Goal: Task Accomplishment & Management: Use online tool/utility

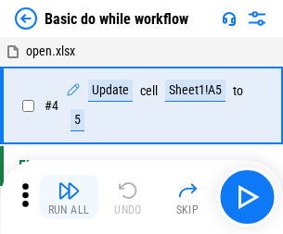
click at [69, 197] on img "button" at bounding box center [68, 191] width 22 height 22
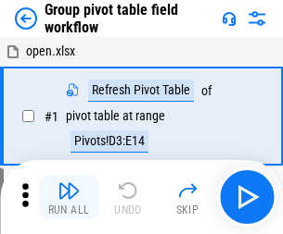
click at [69, 197] on img "button" at bounding box center [68, 191] width 22 height 22
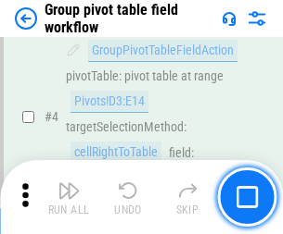
scroll to position [956, 0]
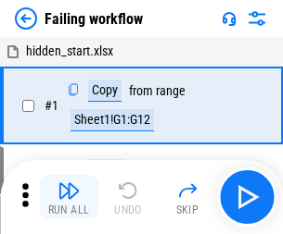
click at [69, 197] on img "button" at bounding box center [68, 191] width 22 height 22
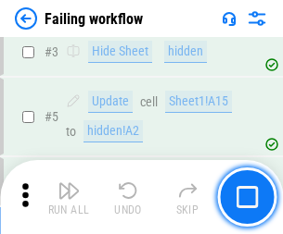
scroll to position [393, 0]
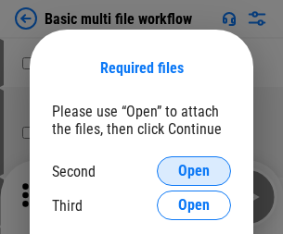
click at [194, 171] on span "Open" at bounding box center [193, 171] width 31 height 15
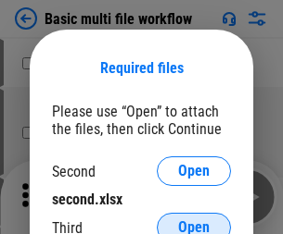
click at [194, 220] on span "Open" at bounding box center [193, 227] width 31 height 15
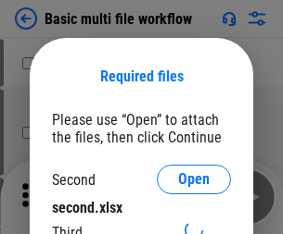
scroll to position [8, 0]
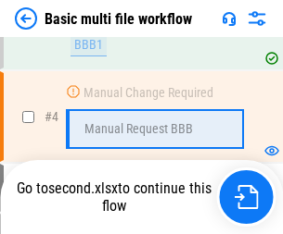
scroll to position [510, 0]
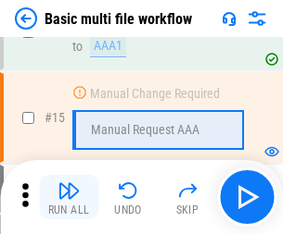
click at [69, 197] on img "button" at bounding box center [68, 191] width 22 height 22
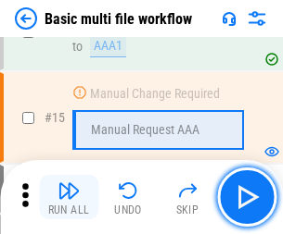
scroll to position [1233, 0]
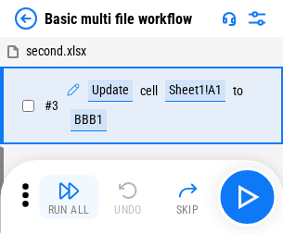
click at [69, 197] on img "button" at bounding box center [68, 191] width 22 height 22
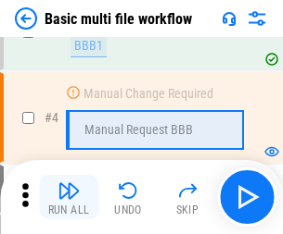
click at [69, 197] on img "button" at bounding box center [68, 191] width 22 height 22
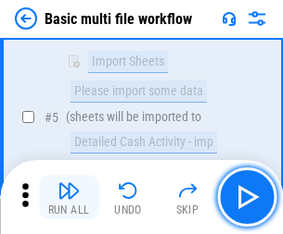
click at [69, 197] on img "button" at bounding box center [68, 191] width 22 height 22
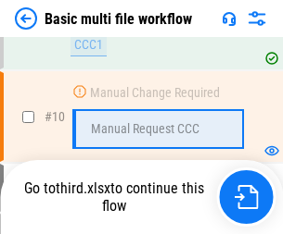
scroll to position [868, 0]
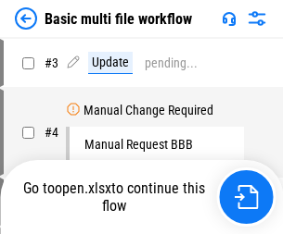
scroll to position [75, 0]
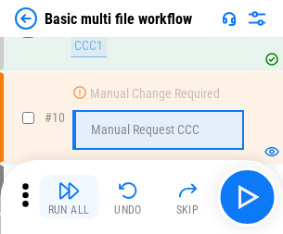
click at [69, 197] on img "button" at bounding box center [68, 191] width 22 height 22
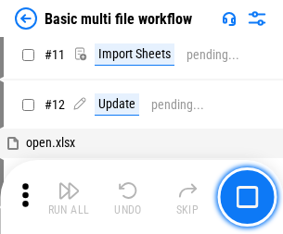
click at [69, 197] on img "button" at bounding box center [68, 191] width 22 height 22
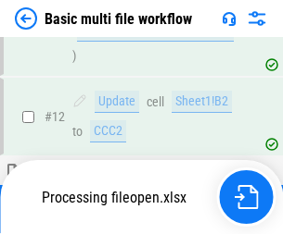
scroll to position [868, 0]
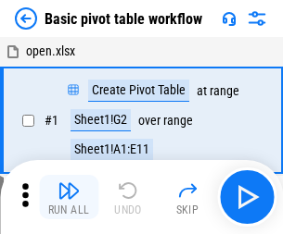
click at [69, 197] on img "button" at bounding box center [68, 191] width 22 height 22
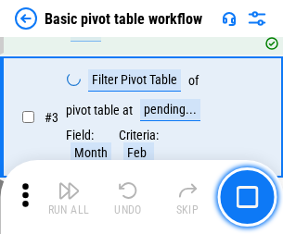
scroll to position [444, 0]
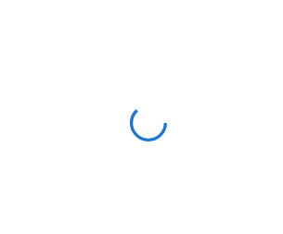
scroll to position [6, 0]
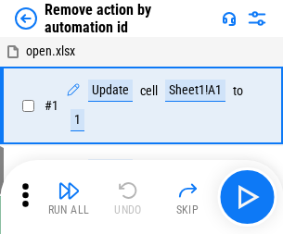
scroll to position [69, 0]
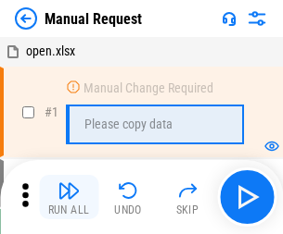
click at [69, 197] on img "button" at bounding box center [68, 191] width 22 height 22
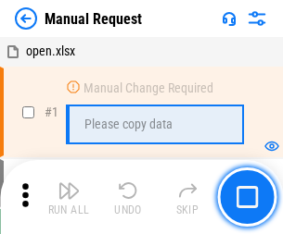
scroll to position [63, 0]
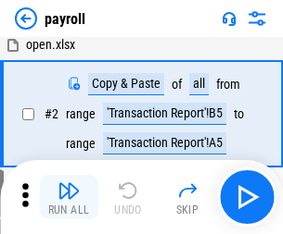
click at [69, 197] on img "button" at bounding box center [68, 191] width 22 height 22
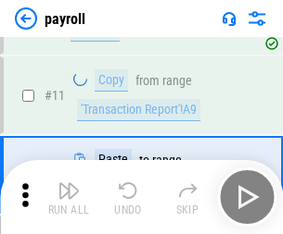
scroll to position [134, 0]
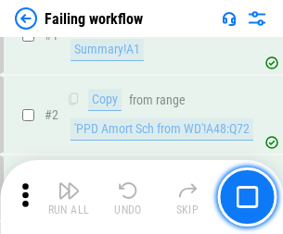
scroll to position [299, 0]
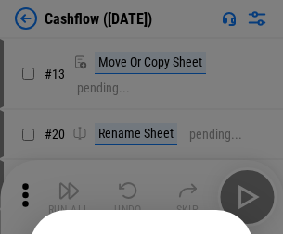
scroll to position [181, 0]
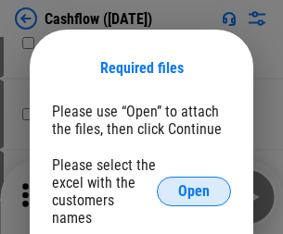
click at [194, 184] on span "Open" at bounding box center [193, 191] width 31 height 15
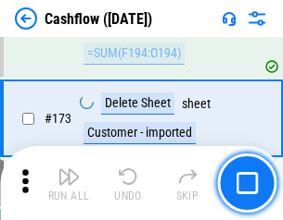
scroll to position [1961, 0]
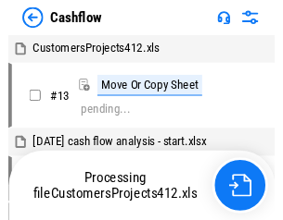
scroll to position [372, 0]
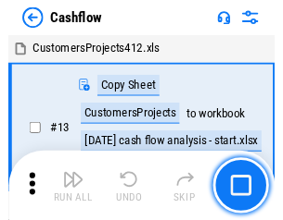
scroll to position [21, 0]
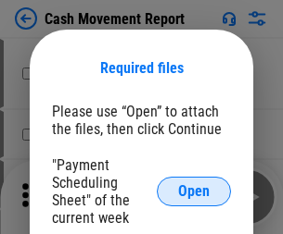
click at [194, 192] on span "Open" at bounding box center [193, 191] width 31 height 15
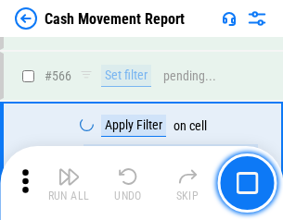
scroll to position [8491, 0]
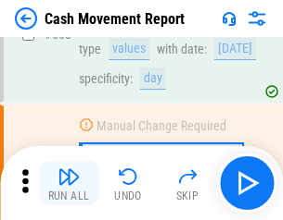
click at [69, 183] on img "button" at bounding box center [68, 177] width 22 height 22
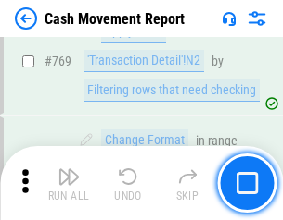
scroll to position [10295, 0]
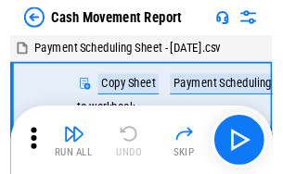
scroll to position [33, 0]
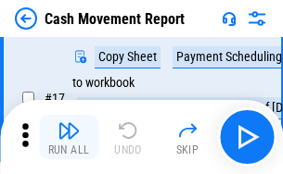
click at [69, 137] on img "button" at bounding box center [68, 131] width 22 height 22
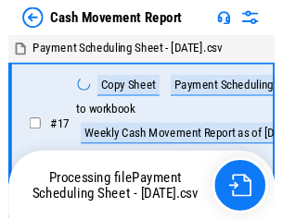
scroll to position [10, 0]
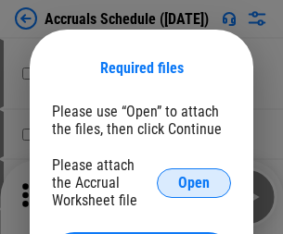
click at [194, 183] on span "Open" at bounding box center [193, 183] width 31 height 15
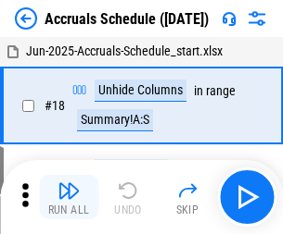
click at [69, 197] on img "button" at bounding box center [68, 191] width 22 height 22
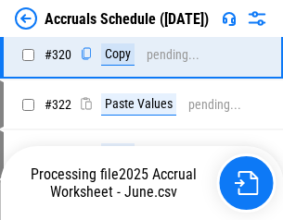
scroll to position [3446, 0]
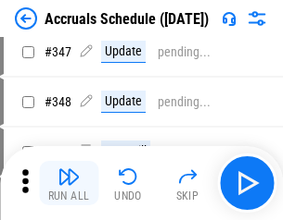
click at [69, 183] on img "button" at bounding box center [68, 177] width 22 height 22
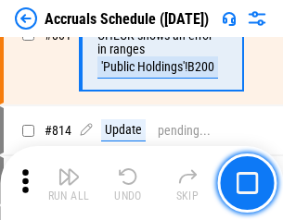
scroll to position [8176, 0]
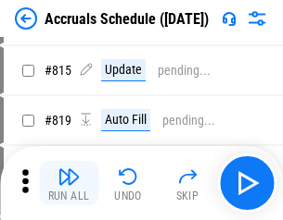
click at [69, 183] on img "button" at bounding box center [68, 177] width 22 height 22
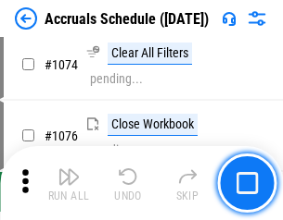
scroll to position [11097, 0]
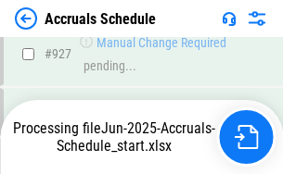
scroll to position [9990, 0]
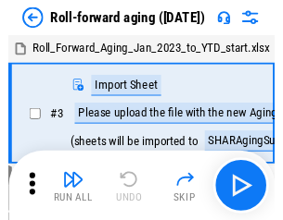
scroll to position [3, 0]
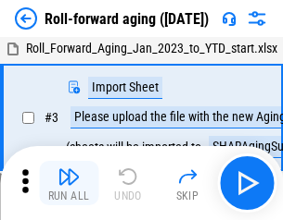
click at [69, 183] on img "button" at bounding box center [68, 177] width 22 height 22
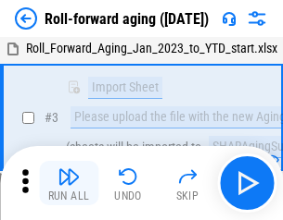
click at [69, 183] on img "button" at bounding box center [68, 177] width 22 height 22
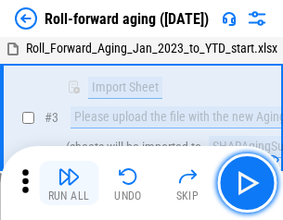
scroll to position [120, 0]
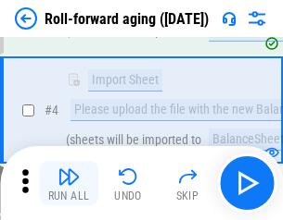
click at [69, 183] on img "button" at bounding box center [68, 177] width 22 height 22
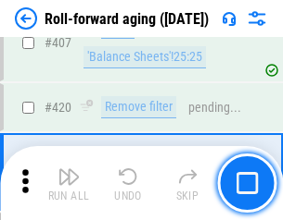
scroll to position [6425, 0]
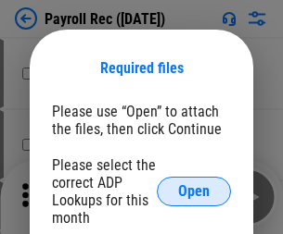
click at [194, 192] on span "Open" at bounding box center [193, 191] width 31 height 15
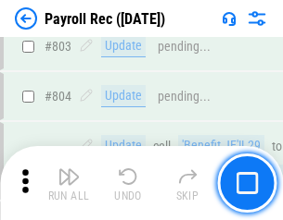
scroll to position [11771, 0]
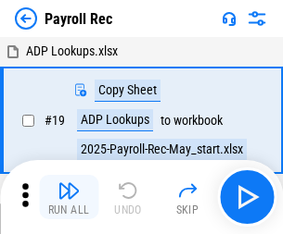
click at [69, 197] on img "button" at bounding box center [68, 191] width 22 height 22
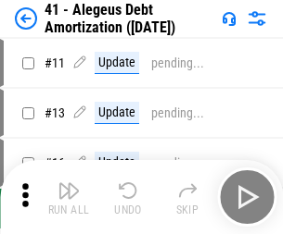
click at [69, 197] on img "button" at bounding box center [68, 191] width 22 height 22
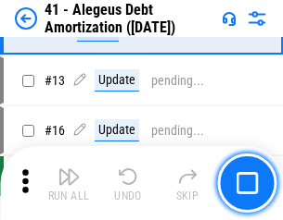
scroll to position [229, 0]
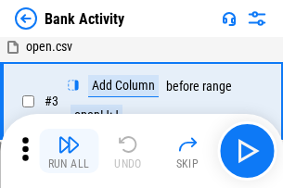
click at [69, 151] on img "button" at bounding box center [68, 144] width 22 height 22
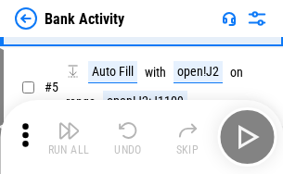
scroll to position [98, 0]
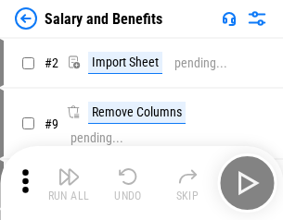
click at [69, 183] on img "button" at bounding box center [68, 177] width 22 height 22
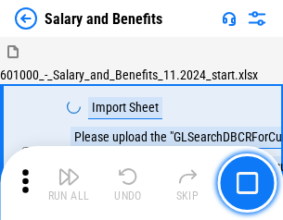
scroll to position [25, 0]
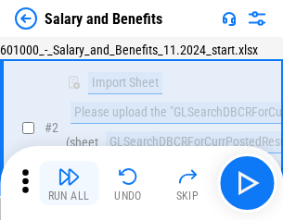
click at [69, 183] on img "button" at bounding box center [68, 177] width 22 height 22
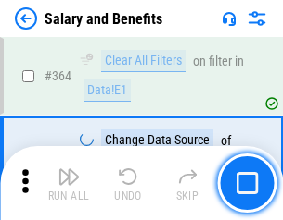
scroll to position [8725, 0]
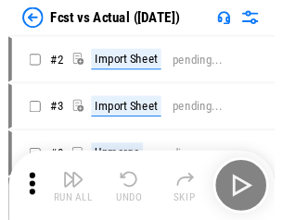
scroll to position [24, 0]
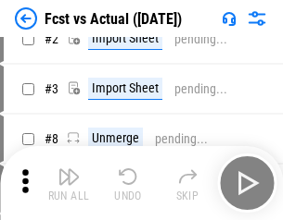
click at [69, 183] on img "button" at bounding box center [68, 177] width 22 height 22
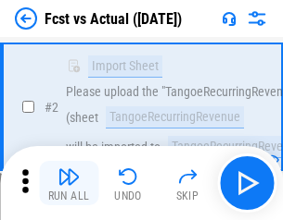
click at [69, 183] on img "button" at bounding box center [68, 177] width 22 height 22
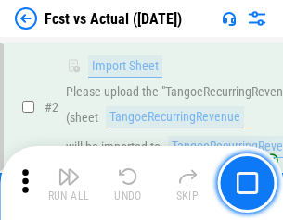
scroll to position [173, 0]
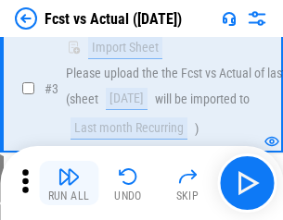
click at [69, 183] on img "button" at bounding box center [68, 177] width 22 height 22
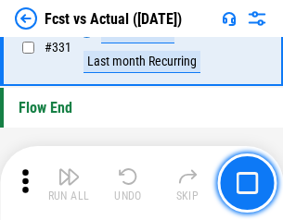
scroll to position [8869, 0]
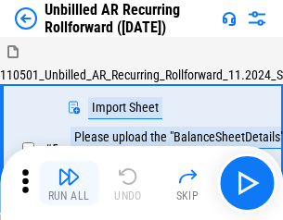
click at [69, 183] on img "button" at bounding box center [68, 177] width 22 height 22
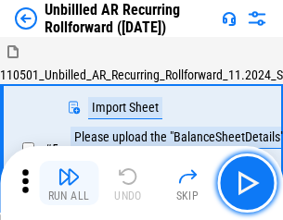
scroll to position [40, 0]
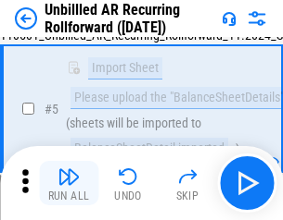
click at [69, 183] on img "button" at bounding box center [68, 177] width 22 height 22
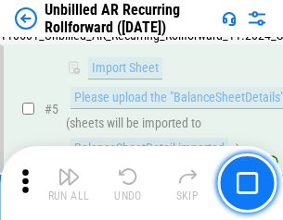
scroll to position [174, 0]
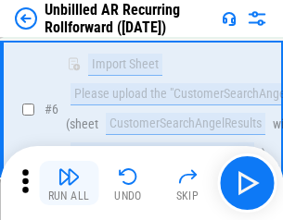
click at [69, 183] on img "button" at bounding box center [68, 177] width 22 height 22
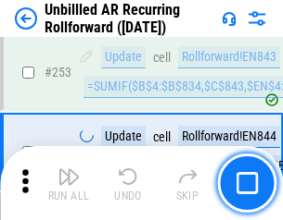
scroll to position [6293, 0]
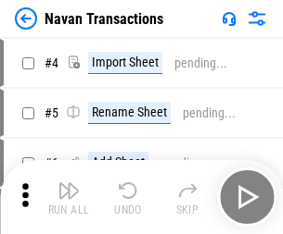
click at [69, 183] on img "button" at bounding box center [68, 191] width 22 height 22
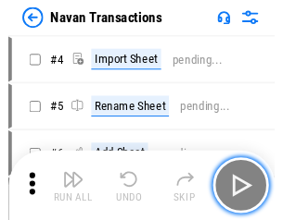
scroll to position [30, 0]
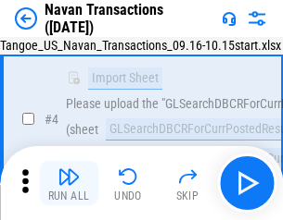
click at [69, 183] on img "button" at bounding box center [68, 177] width 22 height 22
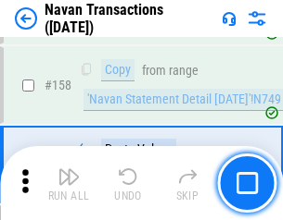
scroll to position [6007, 0]
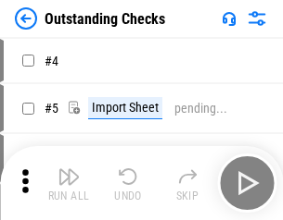
click at [69, 183] on img "button" at bounding box center [68, 177] width 22 height 22
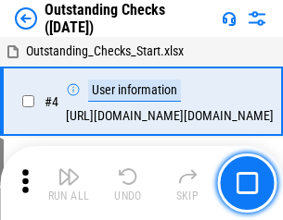
scroll to position [78, 0]
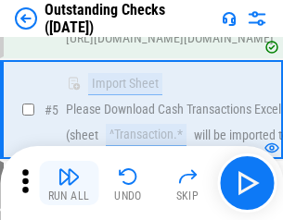
click at [69, 183] on img "button" at bounding box center [68, 177] width 22 height 22
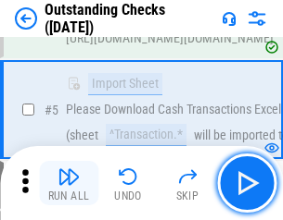
scroll to position [194, 0]
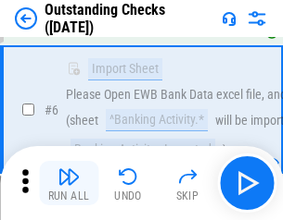
click at [69, 183] on img "button" at bounding box center [68, 177] width 22 height 22
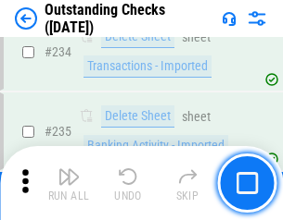
scroll to position [5626, 0]
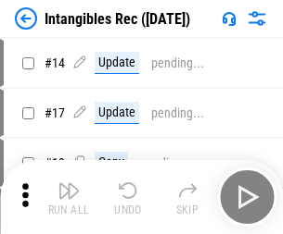
click at [69, 197] on img "button" at bounding box center [68, 191] width 22 height 22
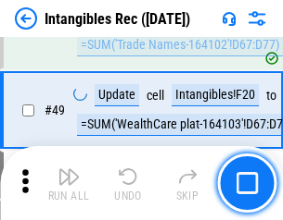
scroll to position [722, 0]
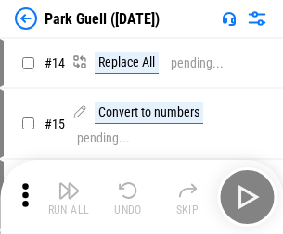
click at [69, 183] on img "button" at bounding box center [68, 191] width 22 height 22
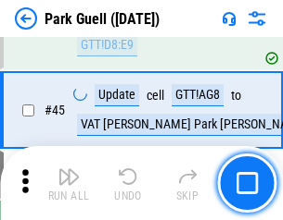
scroll to position [2317, 0]
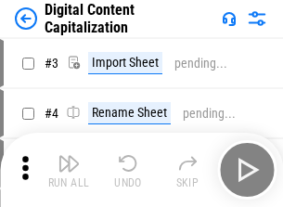
click at [69, 156] on img "button" at bounding box center [68, 163] width 22 height 22
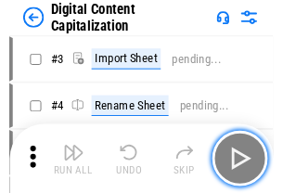
scroll to position [54, 0]
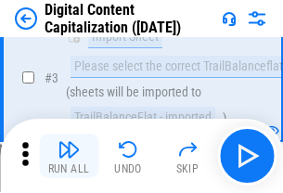
click at [69, 156] on img "button" at bounding box center [68, 149] width 22 height 22
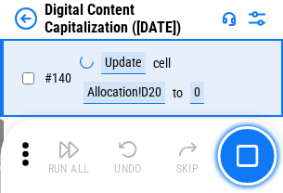
scroll to position [1965, 0]
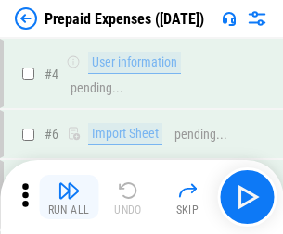
click at [69, 183] on img "button" at bounding box center [68, 191] width 22 height 22
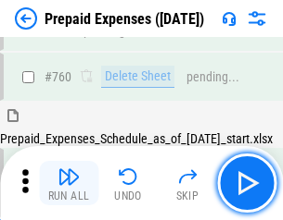
scroll to position [5135, 0]
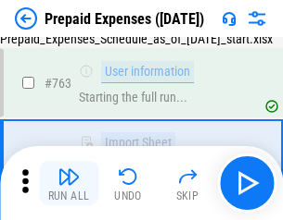
click at [69, 183] on img "button" at bounding box center [68, 177] width 22 height 22
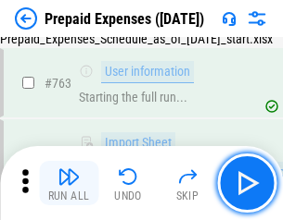
scroll to position [5244, 0]
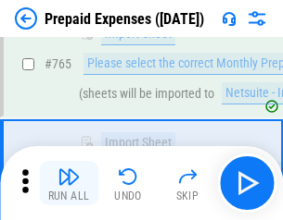
click at [69, 183] on img "button" at bounding box center [68, 177] width 22 height 22
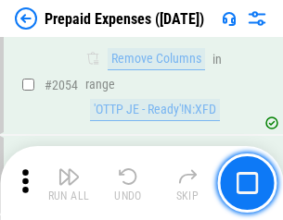
scroll to position [19367, 0]
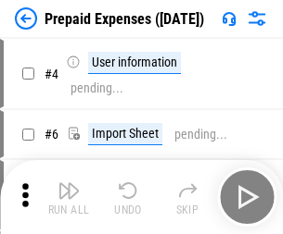
click at [69, 197] on img "button" at bounding box center [68, 191] width 22 height 22
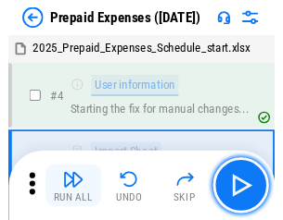
scroll to position [82, 0]
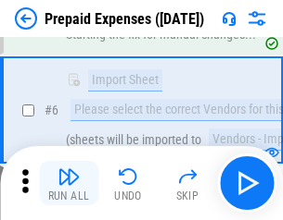
click at [69, 183] on img "button" at bounding box center [68, 177] width 22 height 22
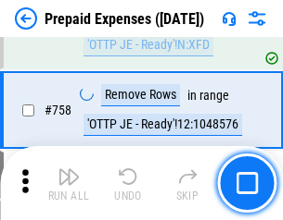
scroll to position [6602, 0]
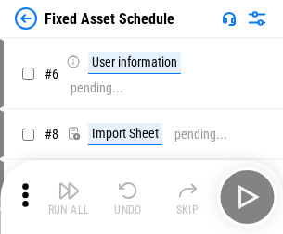
click at [69, 197] on img "button" at bounding box center [68, 191] width 22 height 22
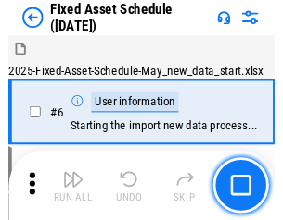
scroll to position [100, 0]
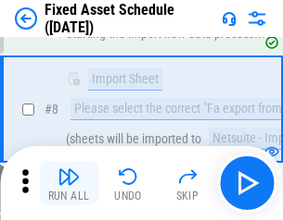
click at [69, 183] on img "button" at bounding box center [68, 177] width 22 height 22
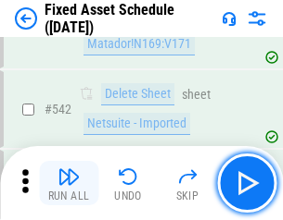
scroll to position [6605, 0]
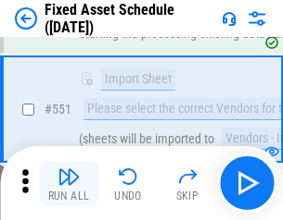
click at [69, 183] on img "button" at bounding box center [68, 177] width 22 height 22
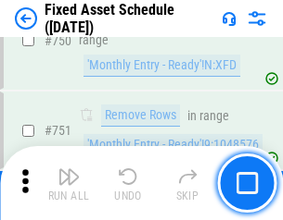
scroll to position [9033, 0]
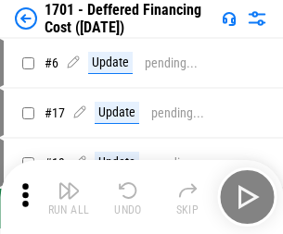
click at [69, 197] on img "button" at bounding box center [68, 191] width 22 height 22
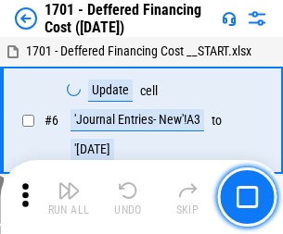
scroll to position [222, 0]
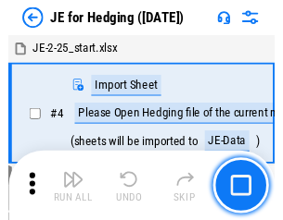
scroll to position [3, 0]
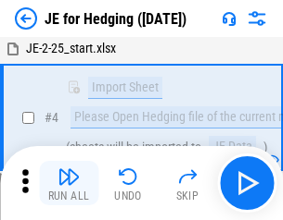
click at [69, 183] on img "button" at bounding box center [68, 177] width 22 height 22
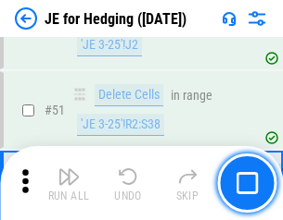
scroll to position [1200, 0]
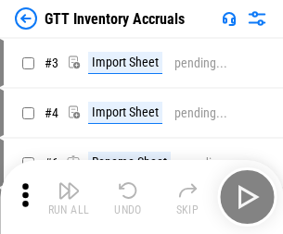
click at [69, 183] on img "button" at bounding box center [68, 191] width 22 height 22
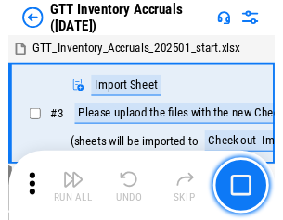
scroll to position [3, 0]
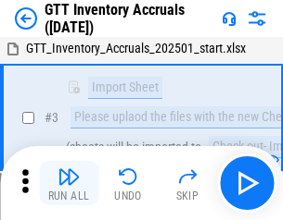
click at [69, 183] on img "button" at bounding box center [68, 177] width 22 height 22
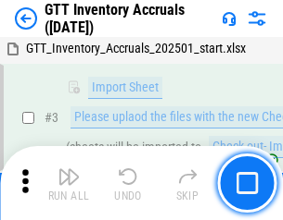
scroll to position [120, 0]
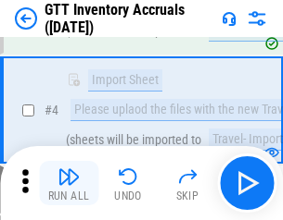
click at [69, 183] on img "button" at bounding box center [68, 177] width 22 height 22
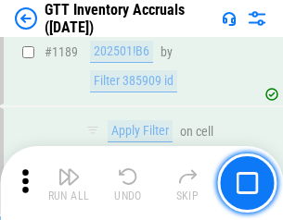
scroll to position [15129, 0]
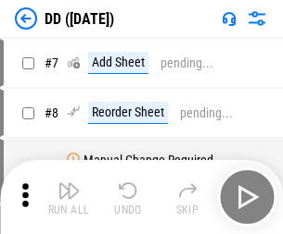
click at [69, 197] on img "button" at bounding box center [68, 191] width 22 height 22
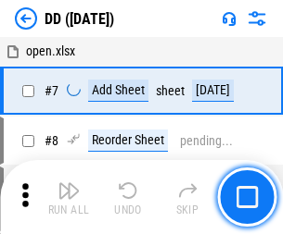
scroll to position [179, 0]
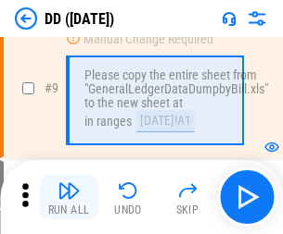
click at [69, 197] on img "button" at bounding box center [68, 191] width 22 height 22
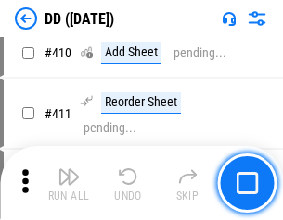
scroll to position [8290, 0]
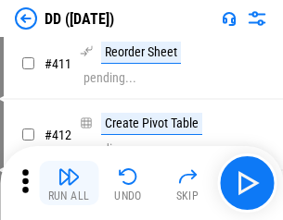
click at [69, 183] on img "button" at bounding box center [68, 177] width 22 height 22
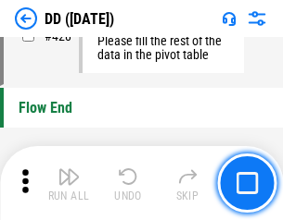
scroll to position [8868, 0]
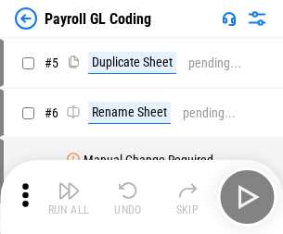
click at [69, 197] on img "button" at bounding box center [68, 191] width 22 height 22
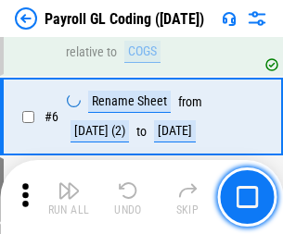
scroll to position [222, 0]
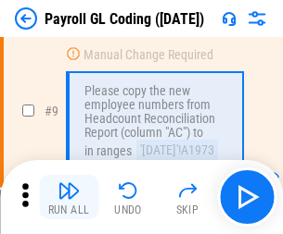
click at [69, 197] on img "button" at bounding box center [68, 191] width 22 height 22
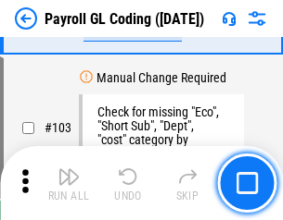
scroll to position [4347, 0]
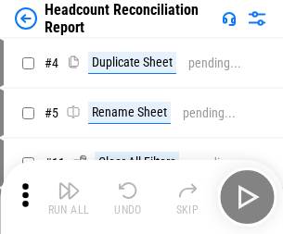
click at [69, 197] on img "button" at bounding box center [68, 191] width 22 height 22
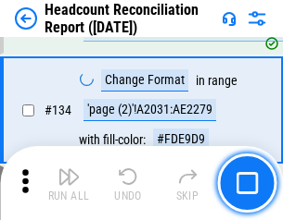
scroll to position [2227, 0]
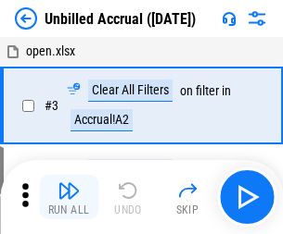
click at [69, 197] on img "button" at bounding box center [68, 191] width 22 height 22
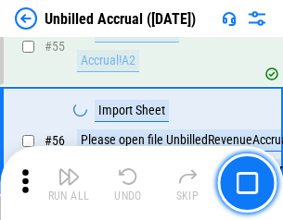
scroll to position [1934, 0]
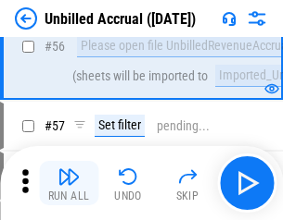
click at [69, 183] on img "button" at bounding box center [68, 177] width 22 height 22
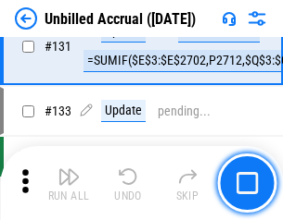
scroll to position [5519, 0]
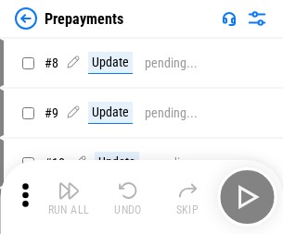
click at [69, 197] on img "button" at bounding box center [68, 191] width 22 height 22
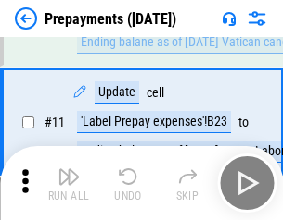
scroll to position [116, 0]
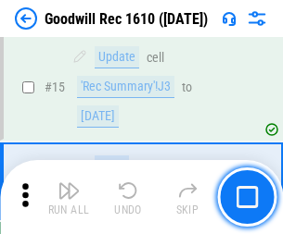
scroll to position [317, 0]
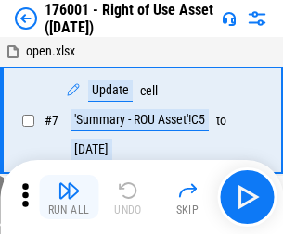
click at [69, 197] on img "button" at bounding box center [68, 191] width 22 height 22
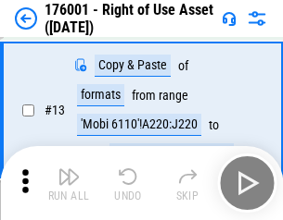
scroll to position [120, 0]
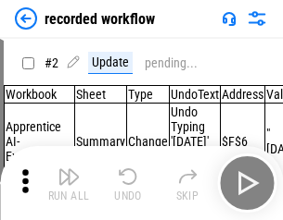
click at [69, 183] on img "button" at bounding box center [68, 177] width 22 height 22
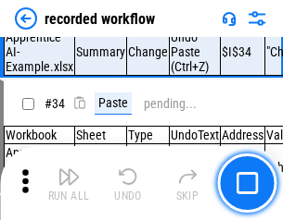
scroll to position [5791, 0]
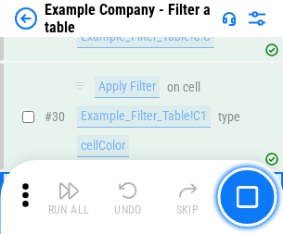
scroll to position [1695, 0]
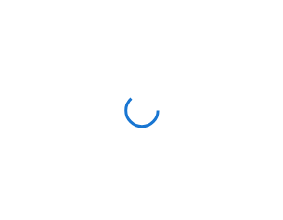
scroll to position [29, 0]
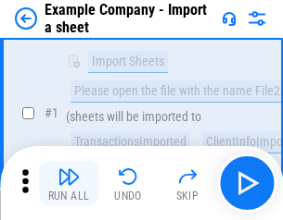
click at [69, 183] on img "button" at bounding box center [68, 177] width 22 height 22
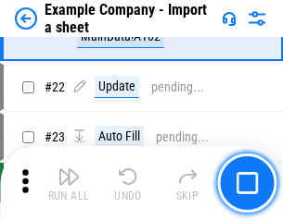
scroll to position [409, 0]
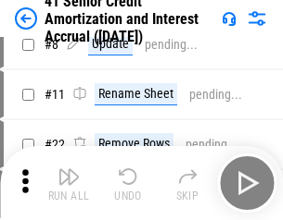
click at [69, 183] on img "button" at bounding box center [68, 177] width 22 height 22
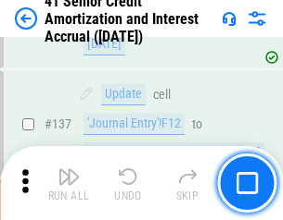
scroll to position [1701, 0]
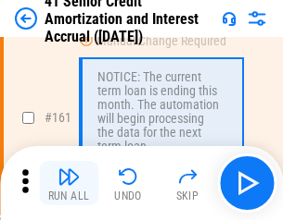
click at [69, 183] on img "button" at bounding box center [68, 177] width 22 height 22
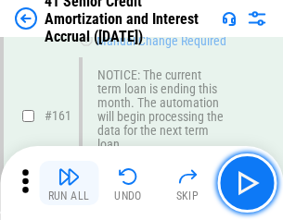
scroll to position [1982, 0]
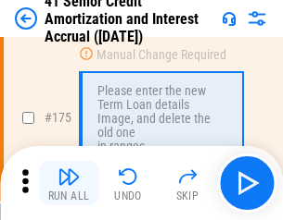
click at [69, 183] on img "button" at bounding box center [68, 177] width 22 height 22
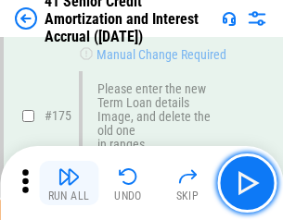
scroll to position [2170, 0]
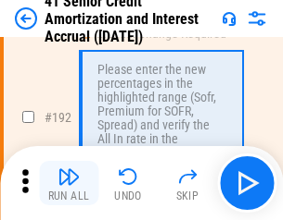
click at [69, 183] on img "button" at bounding box center [68, 177] width 22 height 22
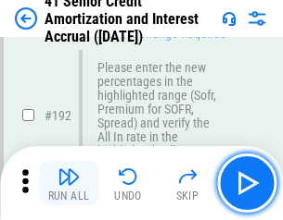
scroll to position [2364, 0]
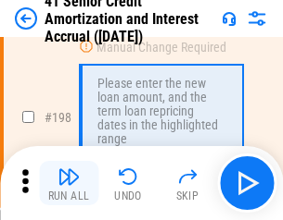
click at [69, 183] on img "button" at bounding box center [68, 177] width 22 height 22
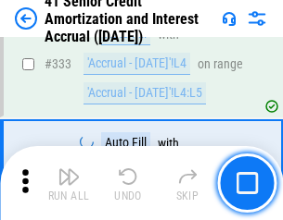
scroll to position [4733, 0]
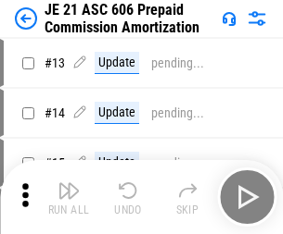
click at [69, 183] on img "button" at bounding box center [68, 191] width 22 height 22
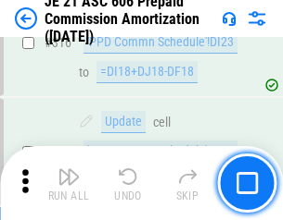
scroll to position [3459, 0]
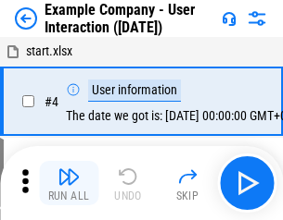
click at [69, 183] on img "button" at bounding box center [68, 177] width 22 height 22
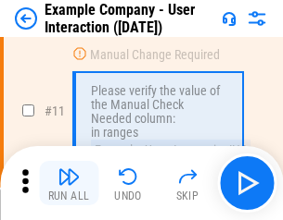
click at [69, 183] on img "button" at bounding box center [68, 177] width 22 height 22
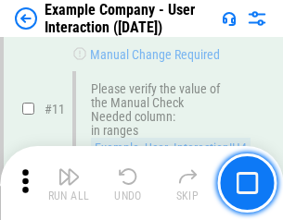
scroll to position [401, 0]
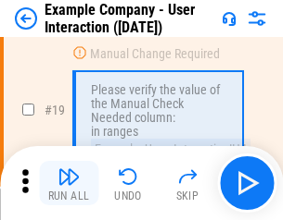
click at [69, 183] on img "button" at bounding box center [68, 177] width 22 height 22
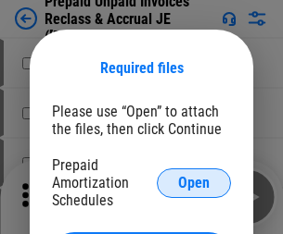
click at [194, 183] on span "Open" at bounding box center [193, 183] width 31 height 15
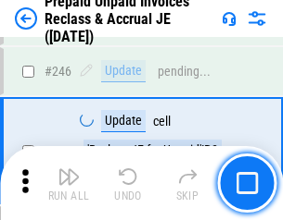
scroll to position [2501, 0]
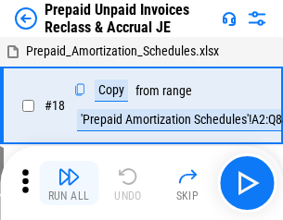
click at [69, 183] on img "button" at bounding box center [68, 177] width 22 height 22
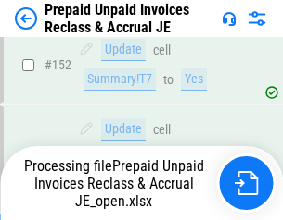
scroll to position [1612, 0]
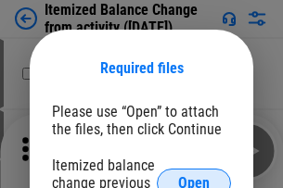
click at [194, 176] on span "Open" at bounding box center [193, 183] width 31 height 15
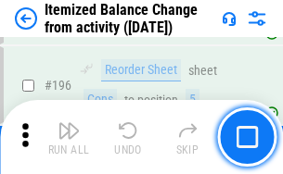
scroll to position [3566, 0]
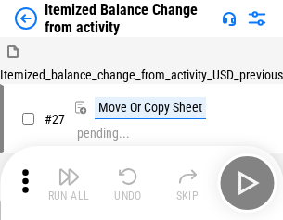
scroll to position [29, 0]
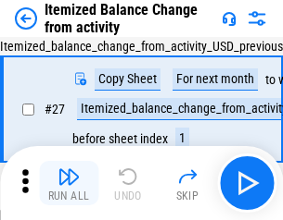
click at [69, 183] on img "button" at bounding box center [68, 177] width 22 height 22
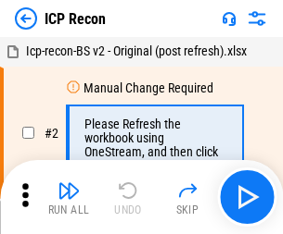
scroll to position [8, 0]
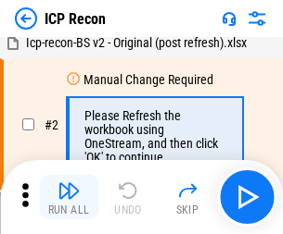
click at [69, 197] on img "button" at bounding box center [68, 191] width 22 height 22
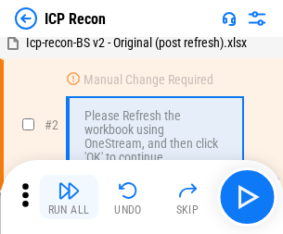
click at [69, 197] on img "button" at bounding box center [68, 191] width 22 height 22
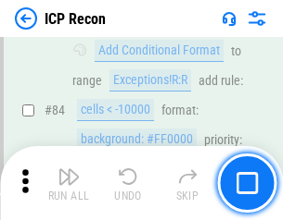
scroll to position [1816, 0]
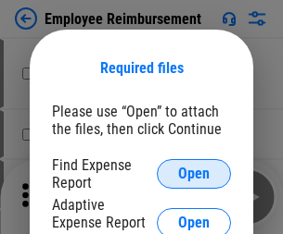
click at [194, 174] on span "Open" at bounding box center [193, 174] width 31 height 15
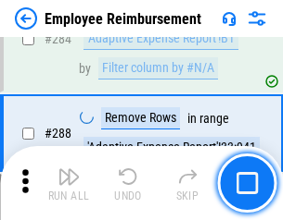
scroll to position [5036, 0]
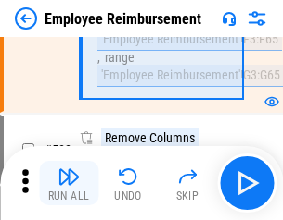
click at [69, 183] on img "button" at bounding box center [68, 177] width 22 height 22
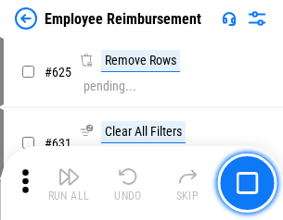
scroll to position [11093, 0]
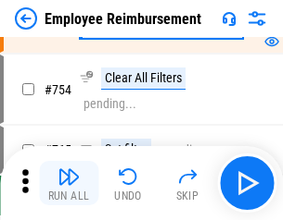
click at [69, 183] on img "button" at bounding box center [68, 177] width 22 height 22
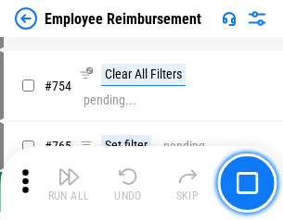
scroll to position [12998, 0]
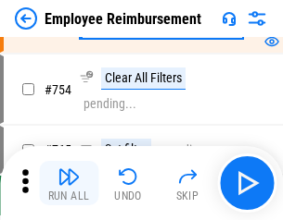
click at [69, 183] on img "button" at bounding box center [68, 177] width 22 height 22
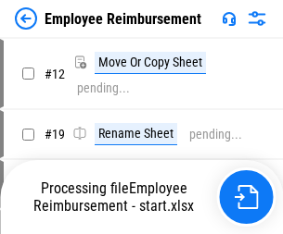
scroll to position [63, 0]
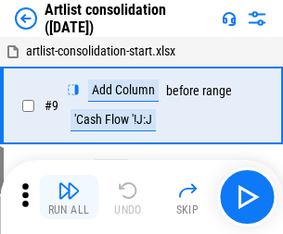
click at [69, 197] on img "button" at bounding box center [68, 191] width 22 height 22
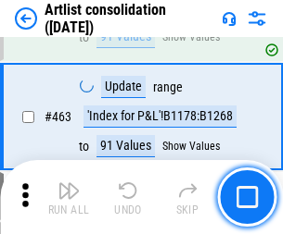
scroll to position [8113, 0]
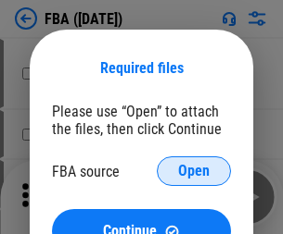
click at [194, 171] on span "Open" at bounding box center [193, 171] width 31 height 15
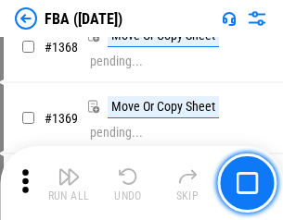
scroll to position [19897, 0]
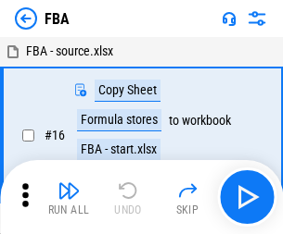
scroll to position [19, 0]
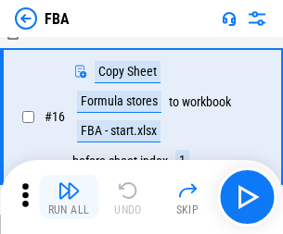
click at [69, 197] on img "button" at bounding box center [68, 191] width 22 height 22
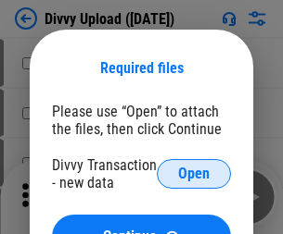
click at [194, 174] on span "Open" at bounding box center [193, 174] width 31 height 15
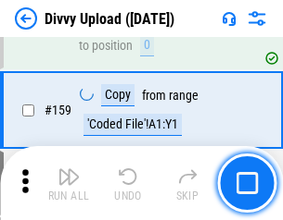
scroll to position [1919, 0]
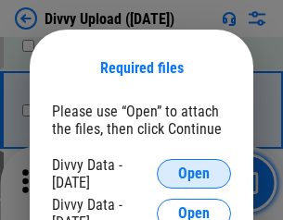
click at [194, 174] on span "Open" at bounding box center [193, 174] width 31 height 15
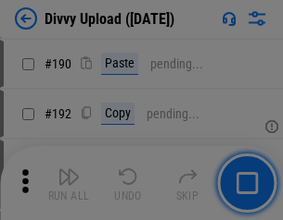
scroll to position [2338, 0]
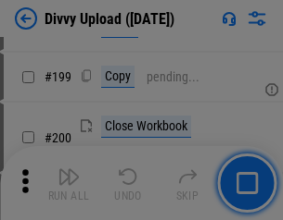
scroll to position [2694, 0]
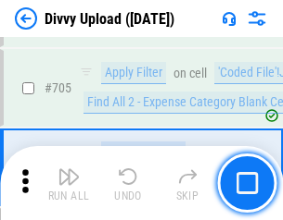
scroll to position [12674, 0]
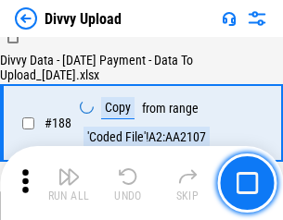
scroll to position [2181, 0]
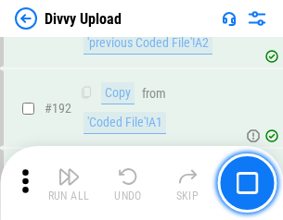
scroll to position [2482, 0]
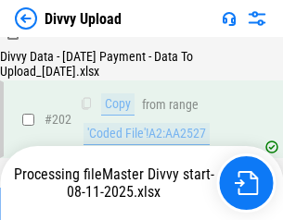
scroll to position [2998, 0]
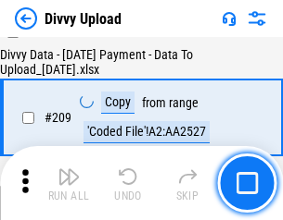
scroll to position [3406, 0]
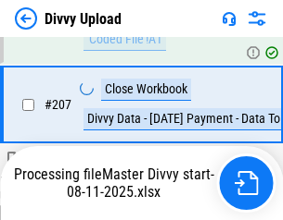
scroll to position [3406, 0]
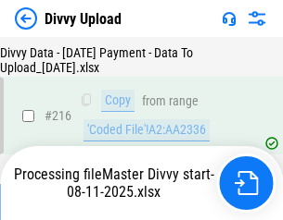
scroll to position [3830, 0]
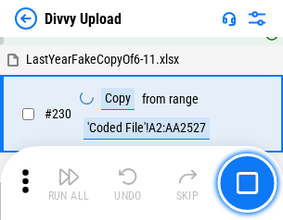
scroll to position [4598, 0]
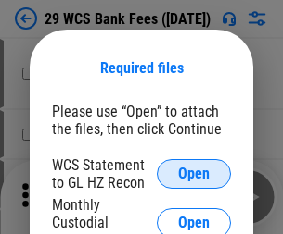
click at [194, 174] on span "Open" at bounding box center [193, 174] width 31 height 15
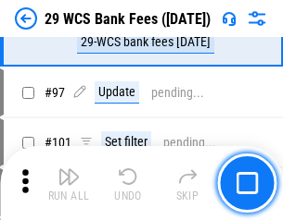
scroll to position [1806, 0]
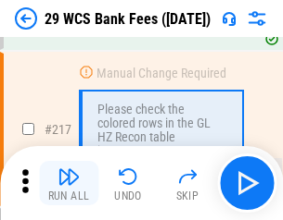
click at [69, 183] on img "button" at bounding box center [68, 177] width 22 height 22
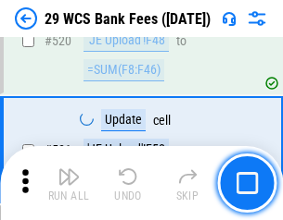
scroll to position [9561, 0]
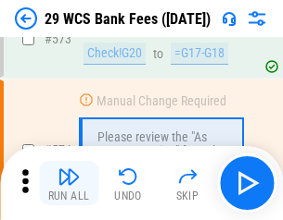
click at [69, 183] on img "button" at bounding box center [68, 177] width 22 height 22
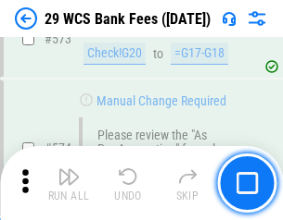
scroll to position [10260, 0]
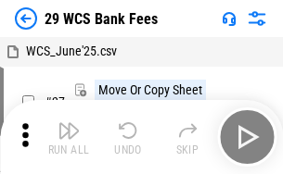
scroll to position [33, 0]
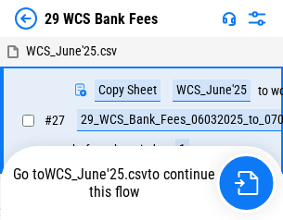
scroll to position [10, 0]
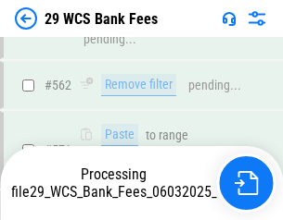
scroll to position [10239, 0]
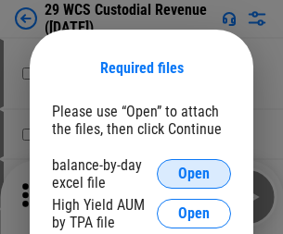
click at [194, 174] on span "Open" at bounding box center [193, 174] width 31 height 15
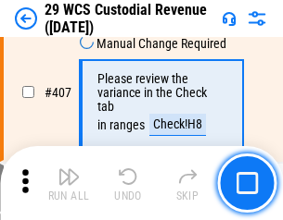
scroll to position [8581, 0]
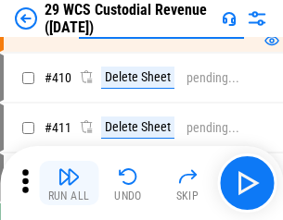
click at [69, 183] on img "button" at bounding box center [68, 177] width 22 height 22
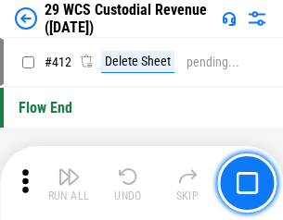
scroll to position [8848, 0]
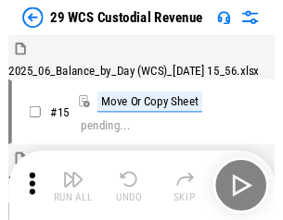
scroll to position [44, 0]
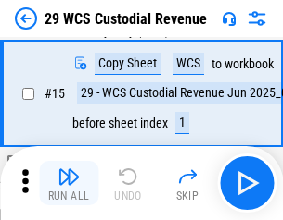
click at [69, 183] on img "button" at bounding box center [68, 177] width 22 height 22
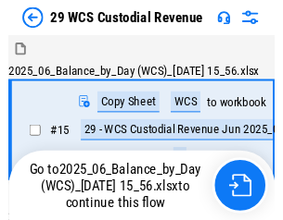
scroll to position [34, 0]
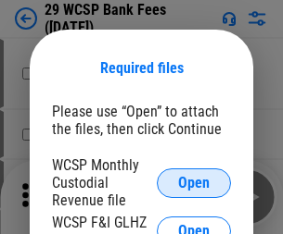
click at [194, 183] on span "Open" at bounding box center [193, 183] width 31 height 15
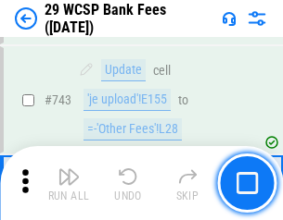
scroll to position [9336, 0]
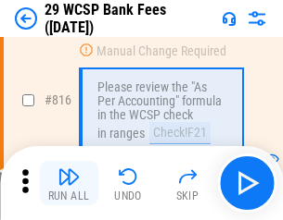
click at [69, 183] on img "button" at bounding box center [68, 177] width 22 height 22
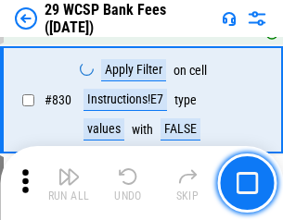
scroll to position [11755, 0]
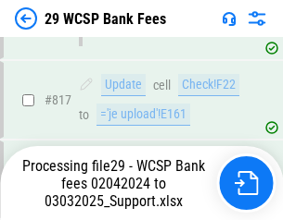
scroll to position [11392, 0]
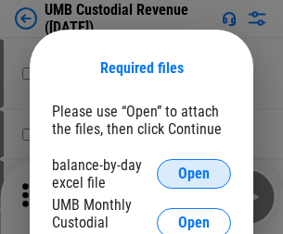
click at [194, 174] on span "Open" at bounding box center [193, 174] width 31 height 15
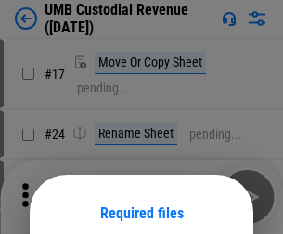
scroll to position [145, 0]
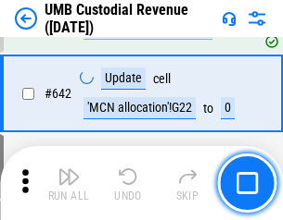
scroll to position [9596, 0]
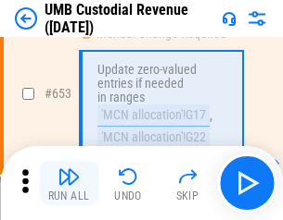
click at [69, 183] on img "button" at bounding box center [68, 177] width 22 height 22
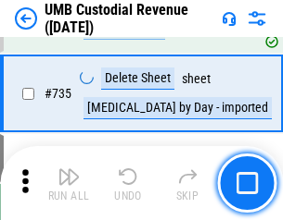
scroll to position [11329, 0]
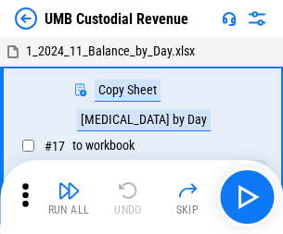
scroll to position [14, 0]
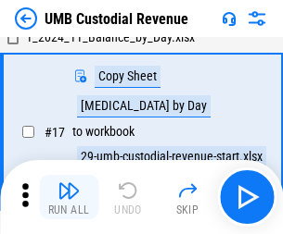
click at [69, 197] on img "button" at bounding box center [68, 191] width 22 height 22
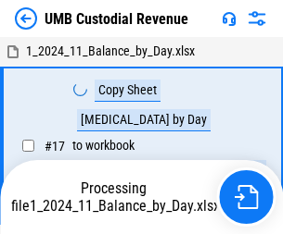
scroll to position [14, 0]
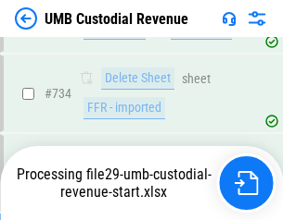
scroll to position [11286, 0]
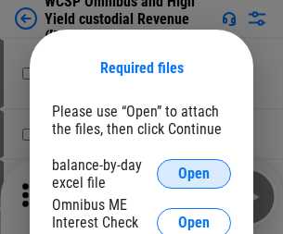
click at [194, 174] on span "Open" at bounding box center [193, 174] width 31 height 15
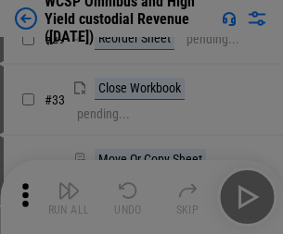
scroll to position [423, 0]
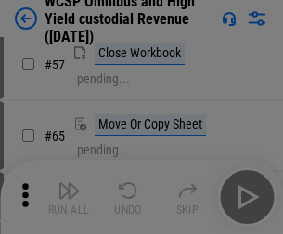
scroll to position [808, 0]
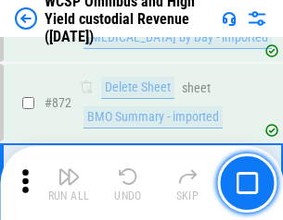
scroll to position [15680, 0]
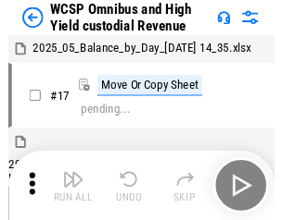
scroll to position [10, 0]
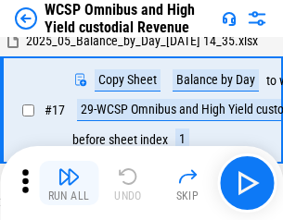
click at [69, 183] on img "button" at bounding box center [68, 177] width 22 height 22
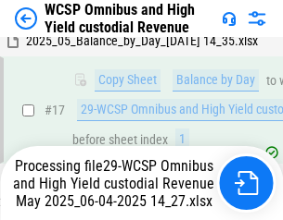
scroll to position [385, 0]
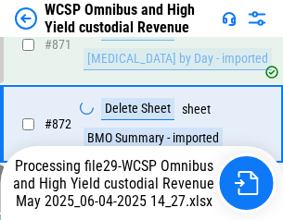
scroll to position [15638, 0]
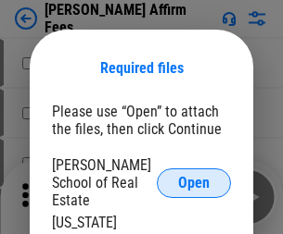
click at [194, 176] on span "Open" at bounding box center [193, 183] width 31 height 15
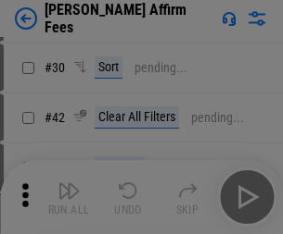
scroll to position [377, 0]
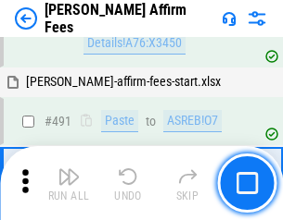
scroll to position [5038, 0]
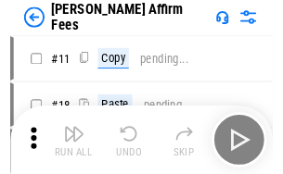
scroll to position [19, 0]
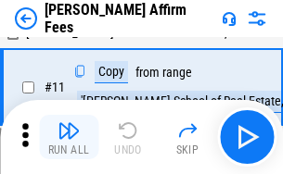
click at [69, 137] on img "button" at bounding box center [68, 131] width 22 height 22
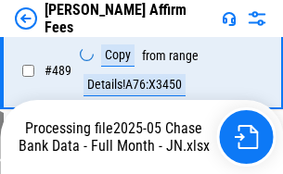
scroll to position [4859, 0]
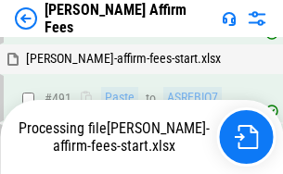
scroll to position [5061, 0]
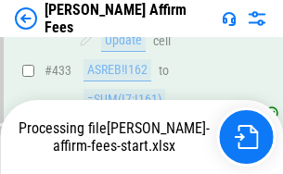
scroll to position [4859, 0]
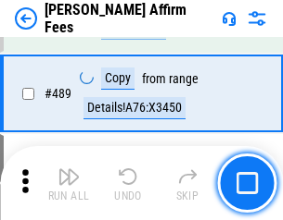
scroll to position [4836, 0]
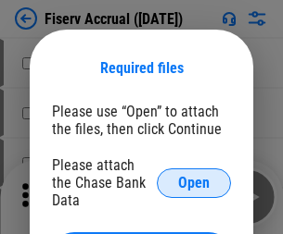
click at [194, 176] on span "Open" at bounding box center [193, 183] width 31 height 15
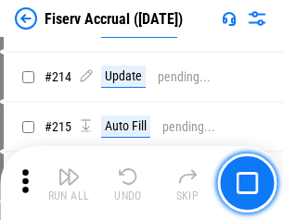
scroll to position [4783, 0]
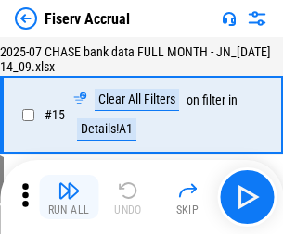
click at [69, 197] on img "button" at bounding box center [68, 191] width 22 height 22
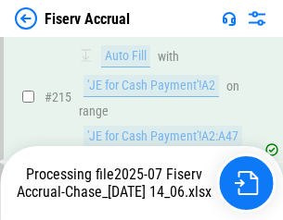
scroll to position [5849, 0]
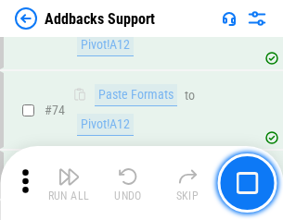
scroll to position [1349, 0]
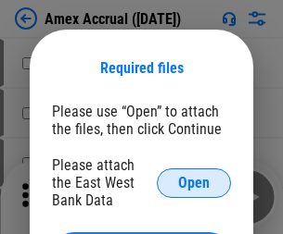
click at [194, 183] on span "Open" at bounding box center [193, 183] width 31 height 15
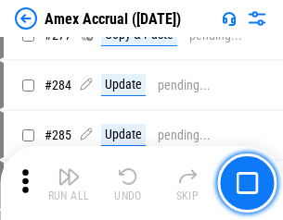
scroll to position [4702, 0]
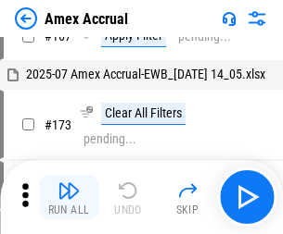
click at [69, 197] on img "button" at bounding box center [68, 191] width 22 height 22
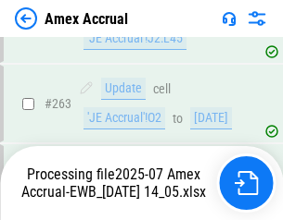
scroll to position [5052, 0]
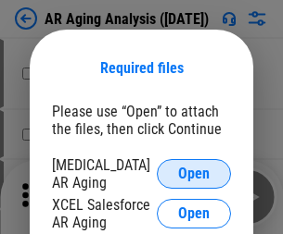
click at [194, 171] on span "Open" at bounding box center [193, 174] width 31 height 15
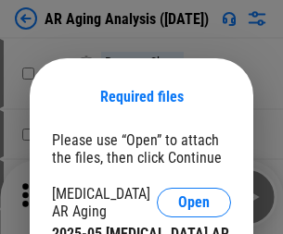
scroll to position [29, 0]
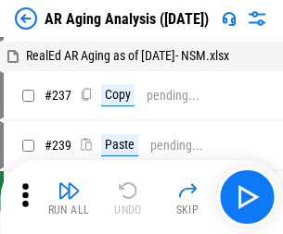
scroll to position [19, 0]
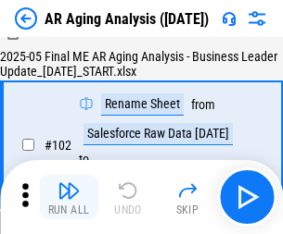
click at [69, 197] on img "button" at bounding box center [68, 191] width 22 height 22
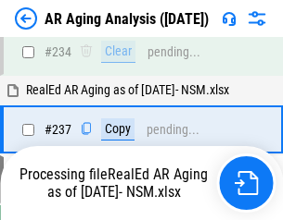
scroll to position [2872, 0]
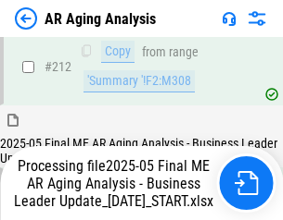
scroll to position [2851, 0]
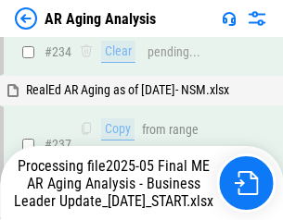
scroll to position [2927, 0]
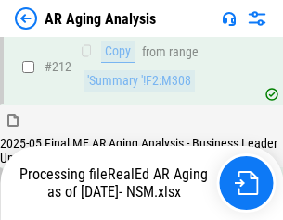
scroll to position [2771, 0]
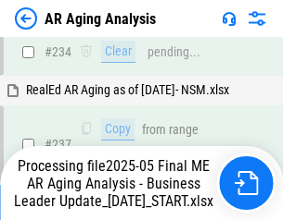
scroll to position [2851, 0]
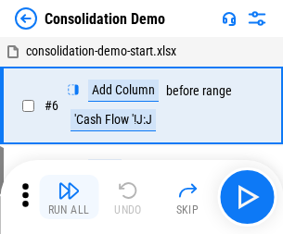
click at [69, 197] on img "button" at bounding box center [68, 191] width 22 height 22
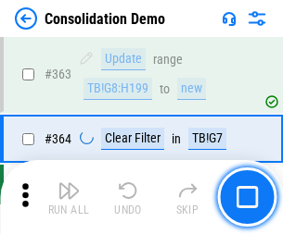
scroll to position [6210, 0]
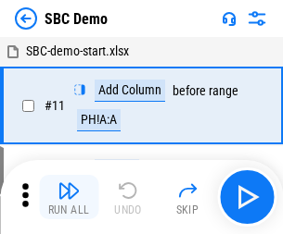
click at [69, 197] on img "button" at bounding box center [68, 191] width 22 height 22
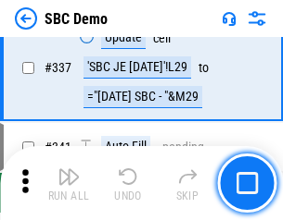
scroll to position [4874, 0]
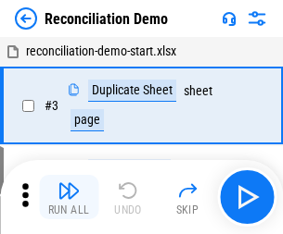
click at [69, 197] on img "button" at bounding box center [68, 191] width 22 height 22
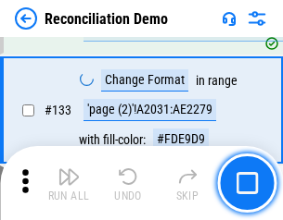
scroll to position [2200, 0]
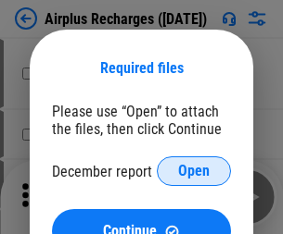
click at [194, 171] on span "Open" at bounding box center [193, 171] width 31 height 15
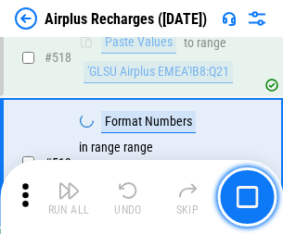
scroll to position [7973, 0]
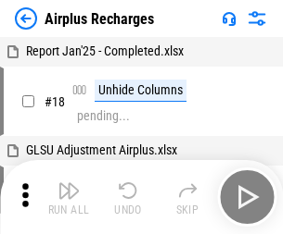
click at [69, 197] on img "button" at bounding box center [68, 191] width 22 height 22
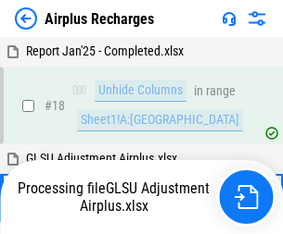
scroll to position [82, 0]
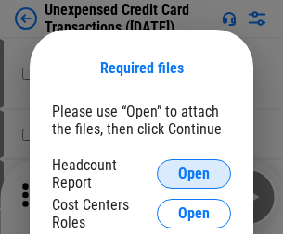
click at [194, 174] on span "Open" at bounding box center [193, 174] width 31 height 15
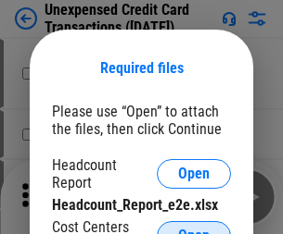
click at [194, 229] on span "Open" at bounding box center [193, 236] width 31 height 15
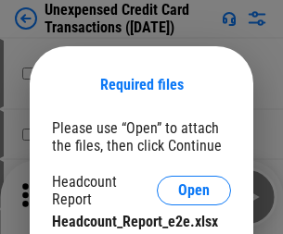
scroll to position [17, 0]
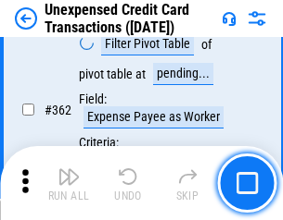
scroll to position [4765, 0]
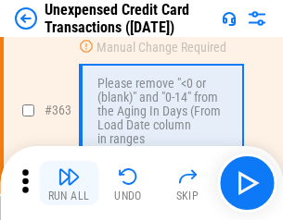
click at [69, 183] on img "button" at bounding box center [68, 177] width 22 height 22
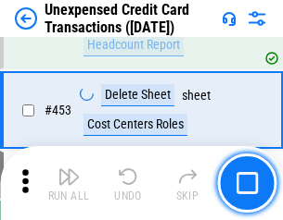
scroll to position [6319, 0]
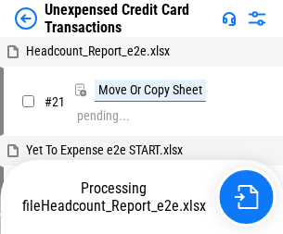
scroll to position [29, 0]
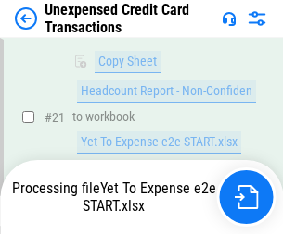
scroll to position [301, 0]
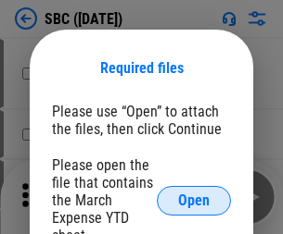
click at [194, 200] on span "Open" at bounding box center [193, 201] width 31 height 15
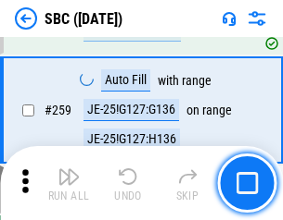
scroll to position [3620, 0]
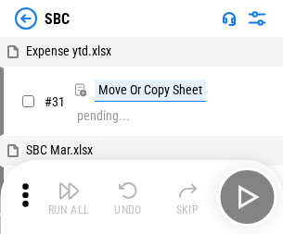
click at [69, 197] on img "button" at bounding box center [68, 191] width 22 height 22
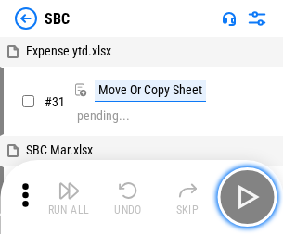
scroll to position [19, 0]
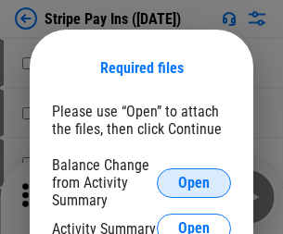
click at [194, 183] on span "Open" at bounding box center [193, 183] width 31 height 15
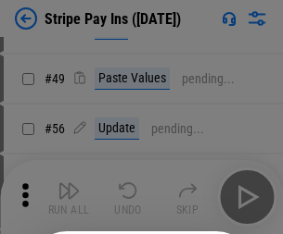
scroll to position [336, 0]
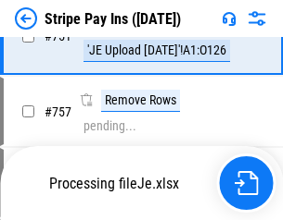
scroll to position [9756, 0]
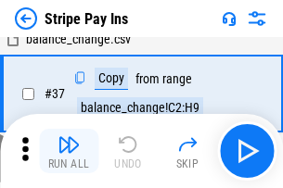
click at [69, 151] on img "button" at bounding box center [68, 144] width 22 height 22
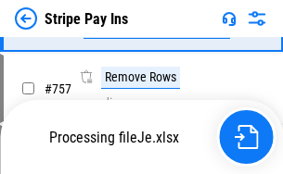
scroll to position [9715, 0]
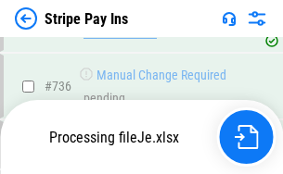
scroll to position [9715, 0]
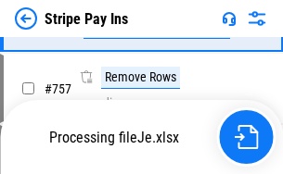
scroll to position [9715, 0]
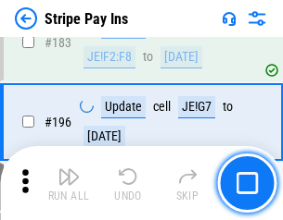
scroll to position [2508, 0]
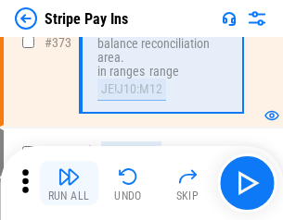
click at [69, 183] on img "button" at bounding box center [68, 177] width 22 height 22
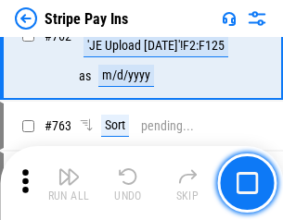
scroll to position [9692, 0]
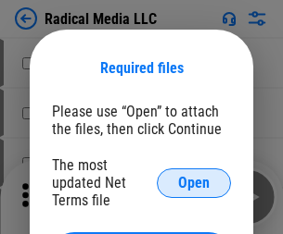
click at [194, 183] on span "Open" at bounding box center [193, 183] width 31 height 15
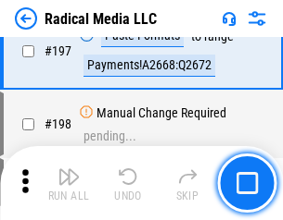
scroll to position [4286, 0]
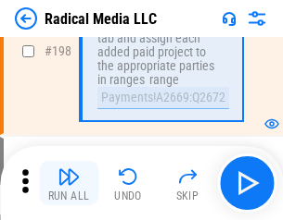
click at [69, 183] on img "button" at bounding box center [68, 177] width 22 height 22
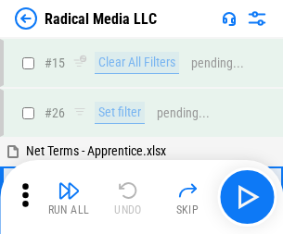
scroll to position [104, 0]
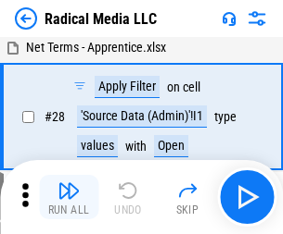
click at [69, 197] on img "button" at bounding box center [68, 191] width 22 height 22
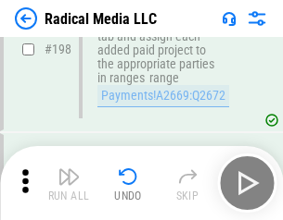
scroll to position [4645, 0]
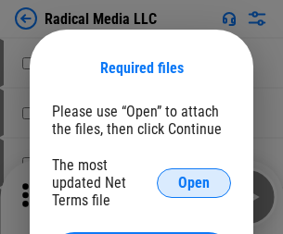
click at [194, 183] on span "Open" at bounding box center [193, 183] width 31 height 15
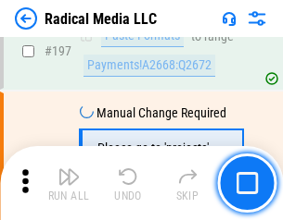
scroll to position [4286, 0]
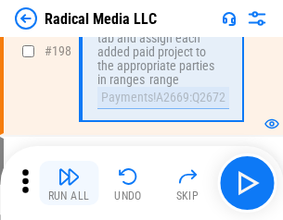
click at [69, 183] on img "button" at bounding box center [68, 177] width 22 height 22
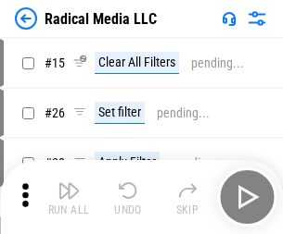
scroll to position [104, 0]
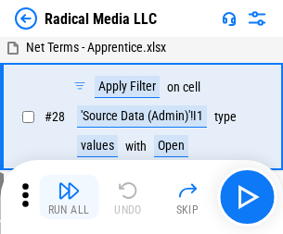
click at [69, 197] on img "button" at bounding box center [68, 191] width 22 height 22
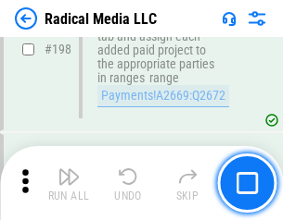
scroll to position [4645, 0]
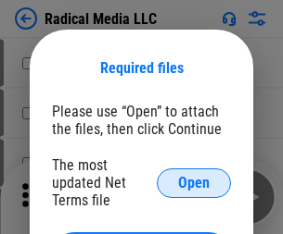
click at [194, 183] on span "Open" at bounding box center [193, 183] width 31 height 15
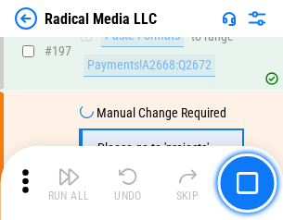
scroll to position [4286, 0]
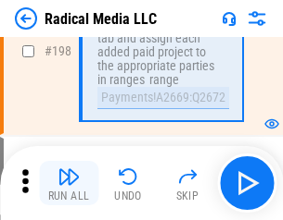
click at [69, 183] on img "button" at bounding box center [68, 177] width 22 height 22
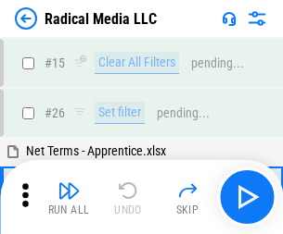
scroll to position [104, 0]
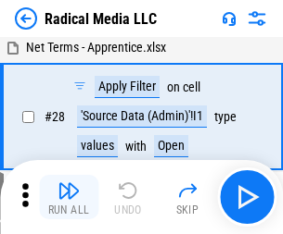
click at [69, 197] on img "button" at bounding box center [68, 191] width 22 height 22
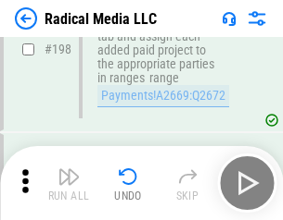
scroll to position [4645, 0]
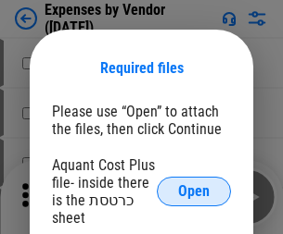
click at [194, 192] on span "Open" at bounding box center [193, 191] width 31 height 15
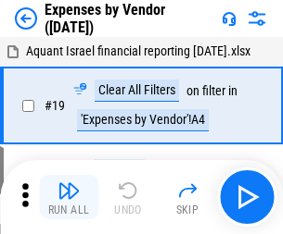
click at [69, 197] on img "button" at bounding box center [68, 191] width 22 height 22
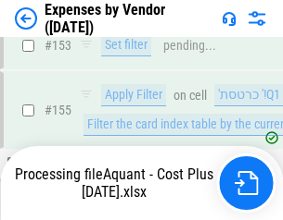
scroll to position [1366, 0]
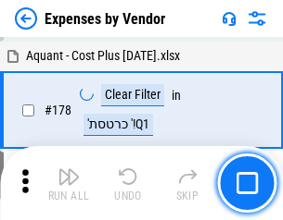
scroll to position [1445, 0]
